Goal: Transaction & Acquisition: Purchase product/service

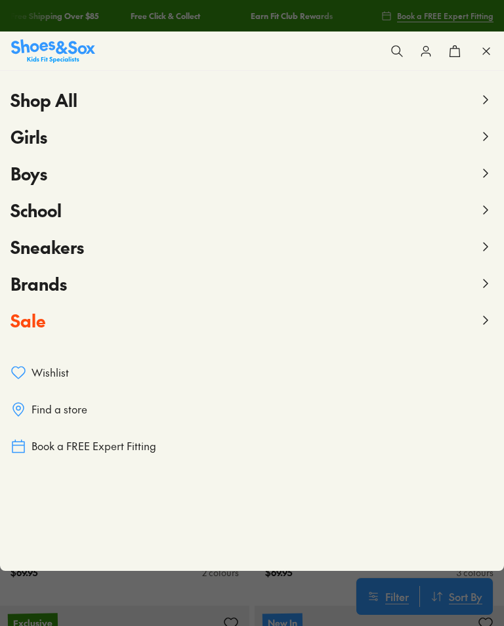
click at [478, 140] on icon at bounding box center [486, 137] width 16 height 16
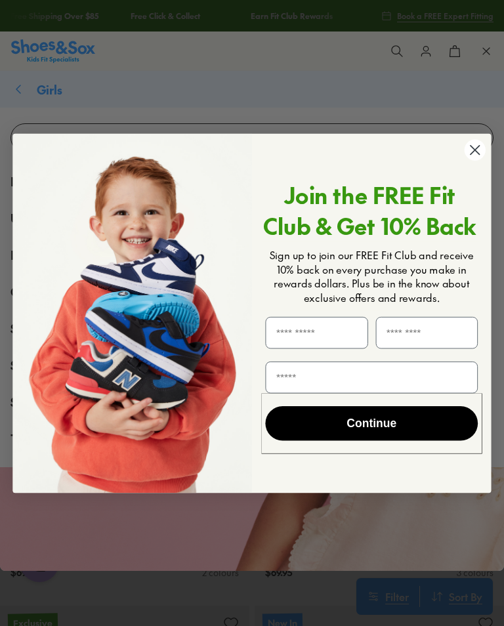
click at [479, 151] on circle "Close dialog" at bounding box center [475, 149] width 21 height 21
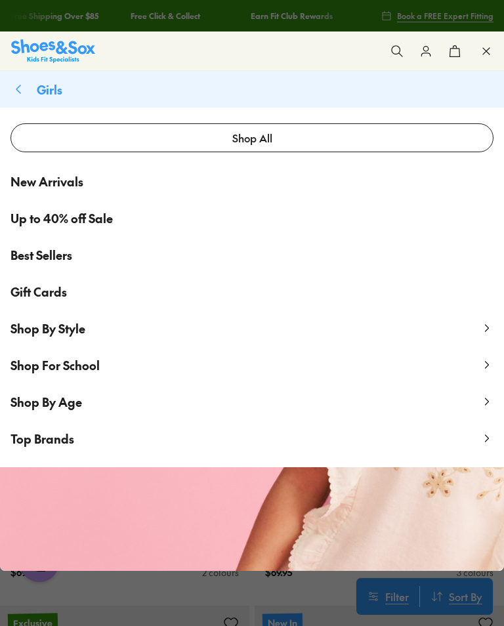
click at [58, 191] on link "New Arrivals" at bounding box center [252, 181] width 504 height 37
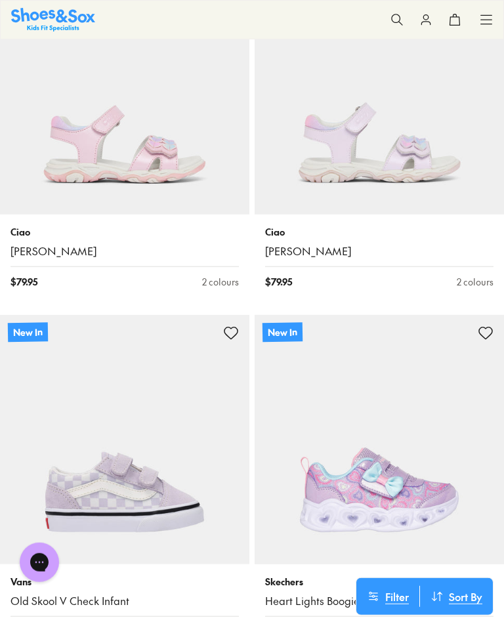
scroll to position [2420, 0]
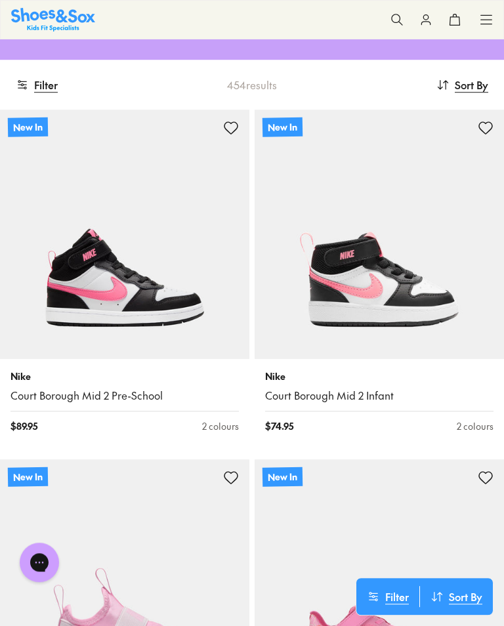
scroll to position [174, 0]
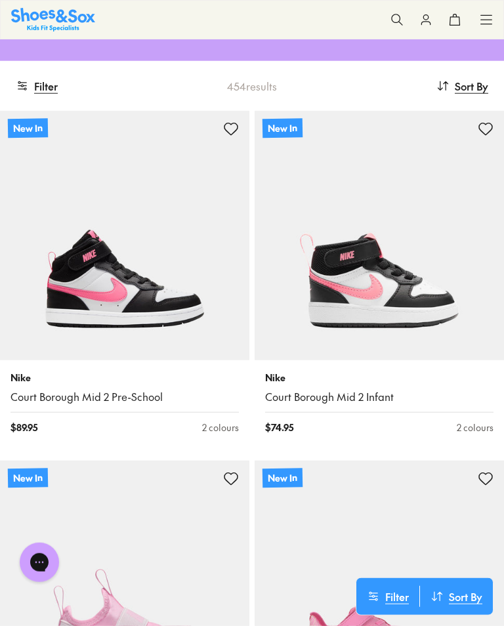
click at [114, 396] on link "Court Borough Mid 2 Pre-School" at bounding box center [125, 397] width 228 height 14
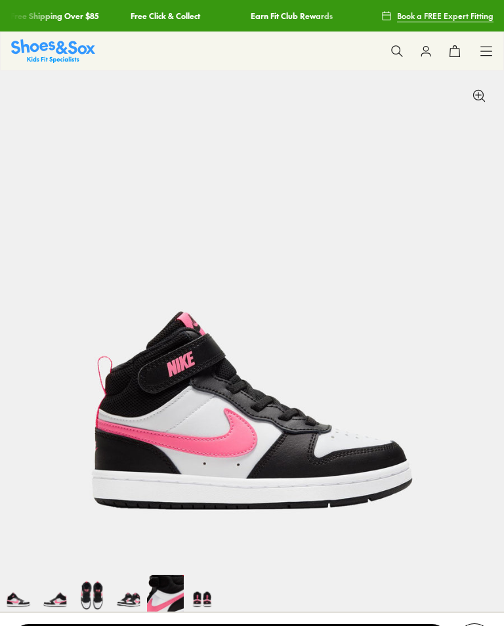
select select "*"
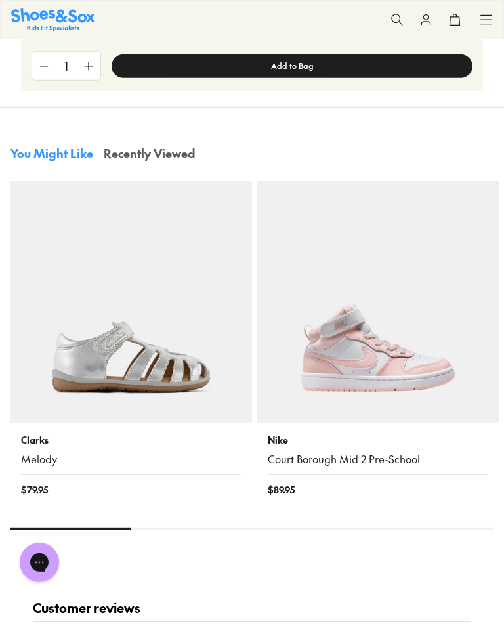
scroll to position [1715, 0]
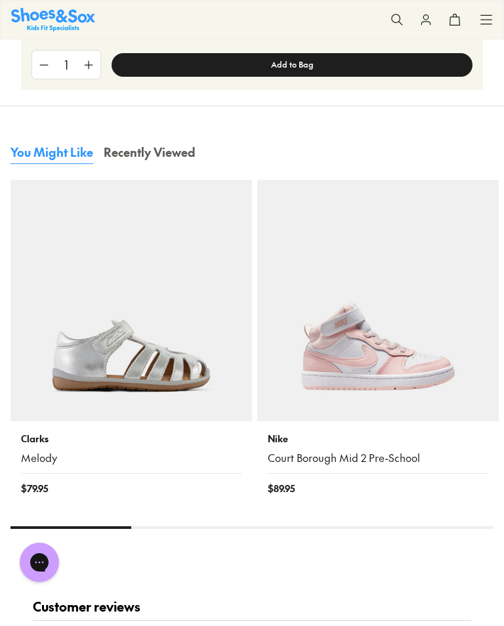
click at [385, 463] on link "Court Borough Mid 2 Pre-School" at bounding box center [378, 458] width 221 height 14
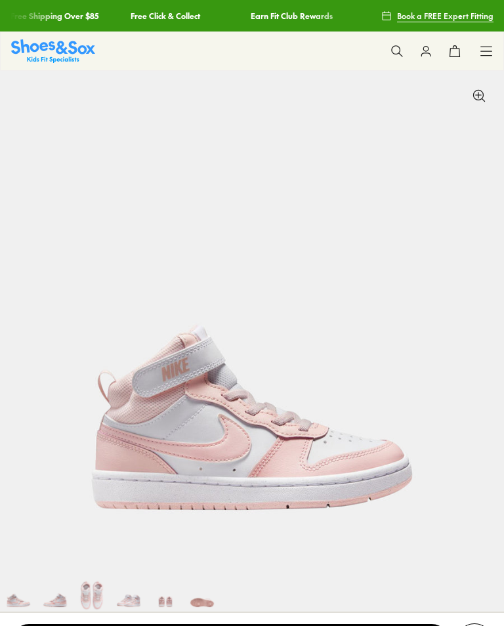
scroll to position [555, 0]
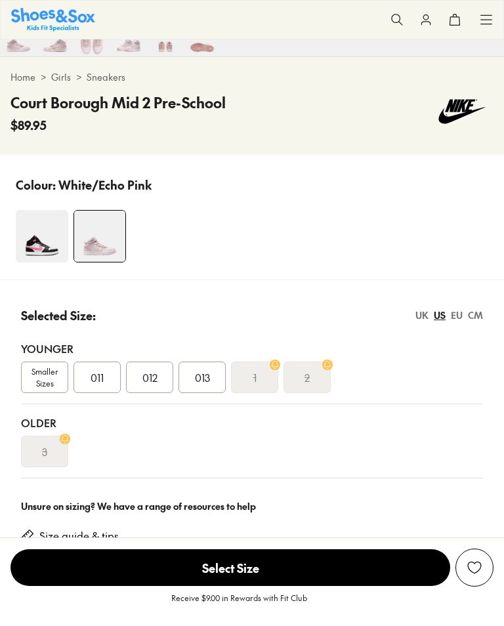
select select "*"
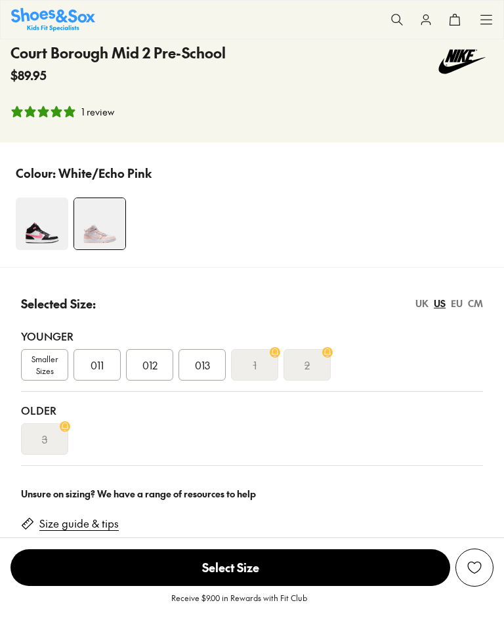
scroll to position [605, 0]
click at [249, 370] on div "1" at bounding box center [254, 365] width 47 height 32
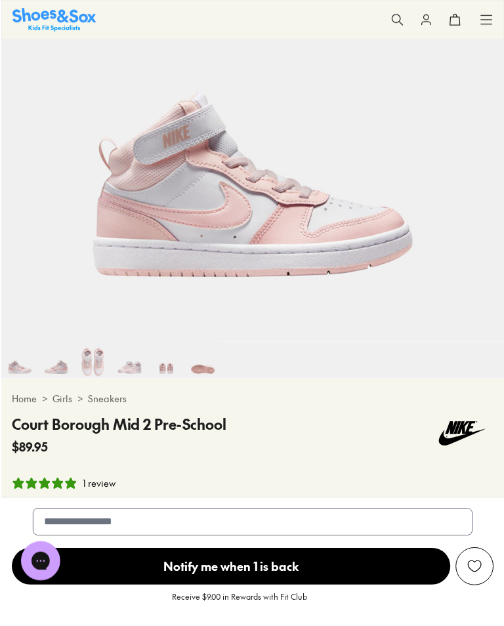
scroll to position [237, 0]
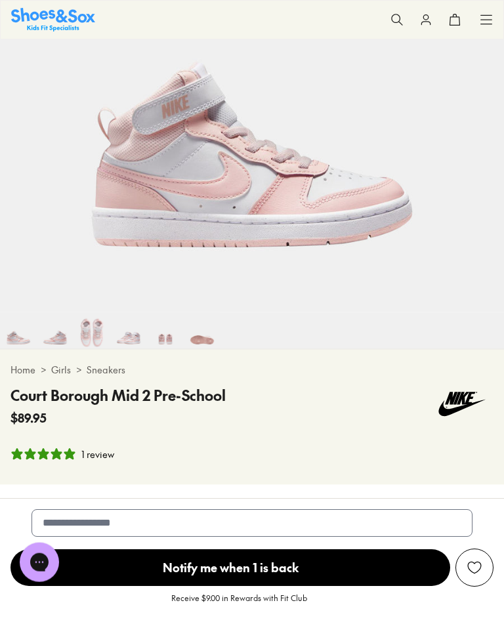
click at [107, 456] on div "1 review" at bounding box center [97, 455] width 33 height 14
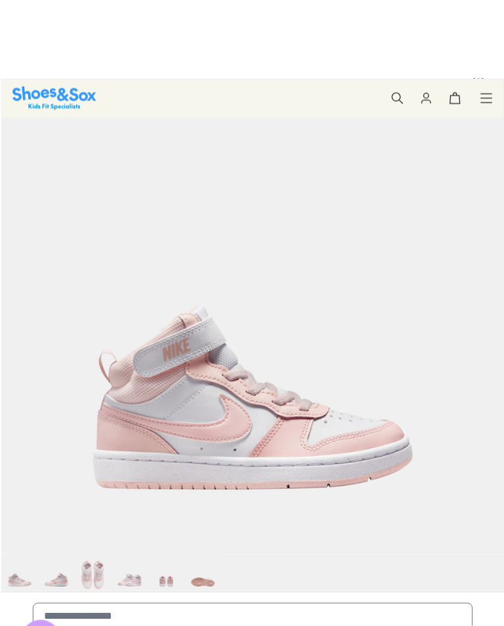
scroll to position [0, 0]
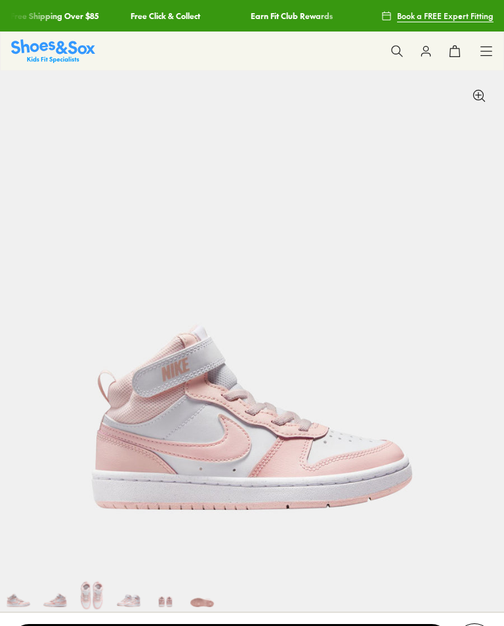
select select "*"
